Goal: Check status: Check status

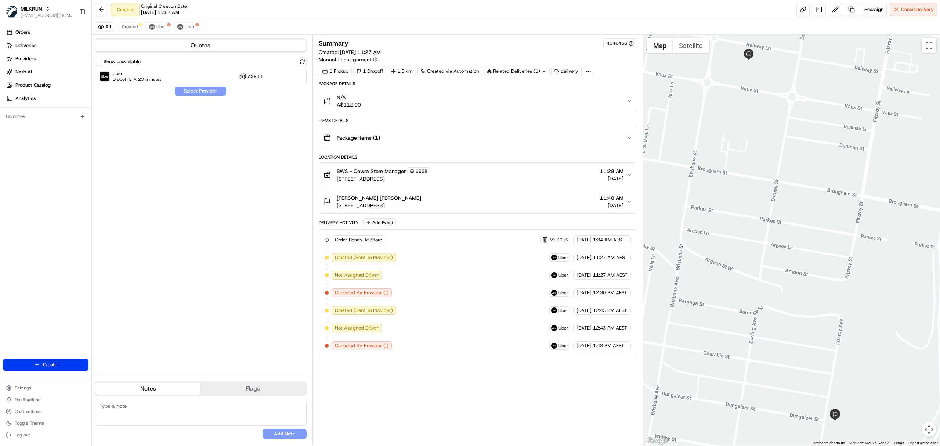
click at [401, 177] on span "[STREET_ADDRESS]" at bounding box center [383, 178] width 93 height 7
